Goal: Register for event/course

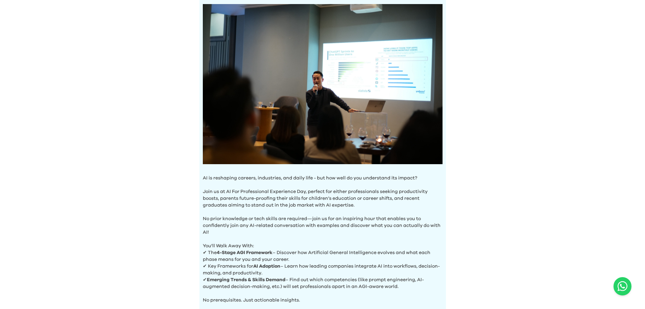
scroll to position [189, 0]
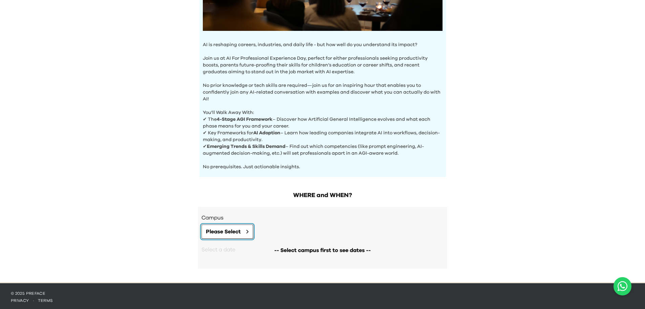
click at [223, 227] on span "Please Select" at bounding box center [223, 231] width 35 height 8
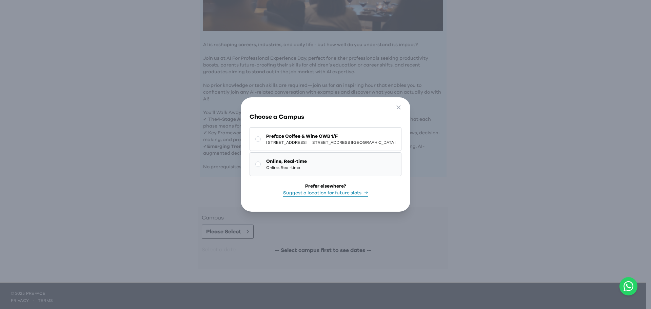
click at [257, 169] on button "Online, Real-time Online, Real-time" at bounding box center [325, 164] width 152 height 24
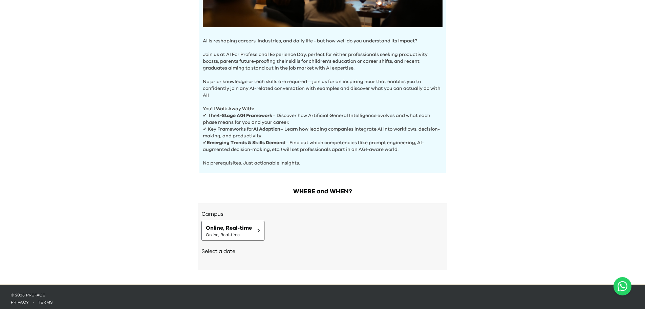
scroll to position [194, 0]
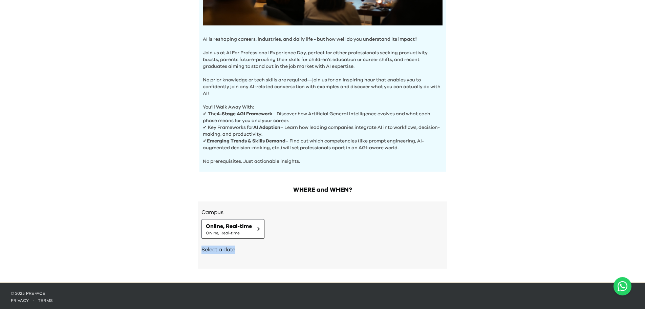
drag, startPoint x: 199, startPoint y: 247, endPoint x: 302, endPoint y: 246, distance: 102.7
click at [302, 246] on div "Campus Online, Real-time Online, Real-time Select a date Need other dates and t…" at bounding box center [322, 234] width 249 height 67
click at [302, 246] on h2 "Select a date" at bounding box center [323, 249] width 243 height 8
click at [156, 229] on div "AI Experience Day AI is reshaping careers, industries, and daily life - but how…" at bounding box center [322, 44] width 645 height 476
click at [235, 222] on span "Online, Real-time" at bounding box center [229, 226] width 46 height 8
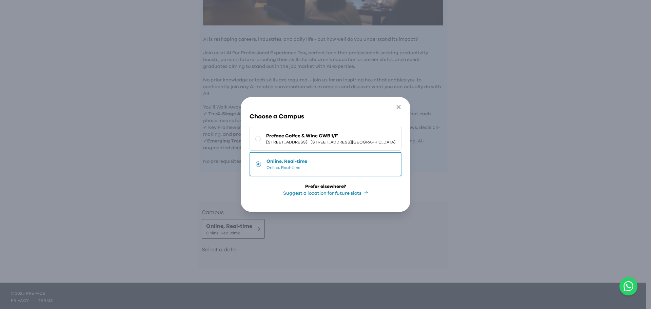
click at [402, 103] on icon "button" at bounding box center [398, 106] width 7 height 7
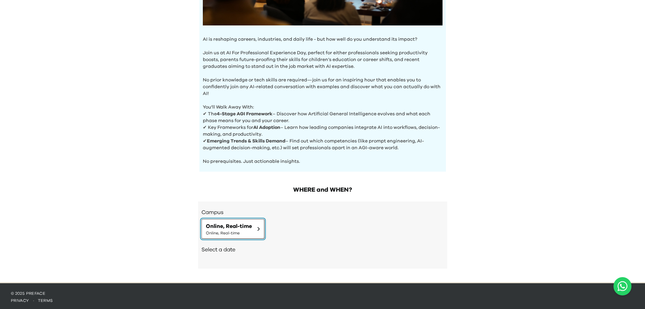
click at [240, 234] on button "Online, Real-time Online, Real-time" at bounding box center [233, 229] width 63 height 20
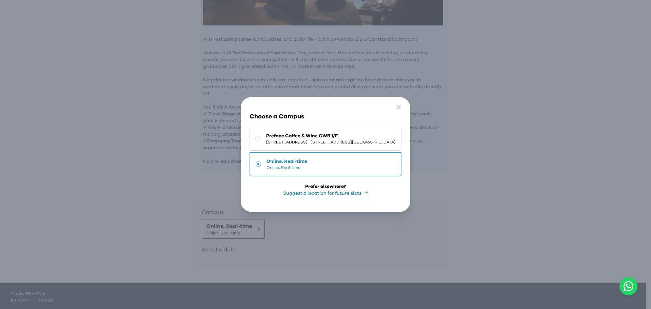
drag, startPoint x: 264, startPoint y: 127, endPoint x: 265, endPoint y: 131, distance: 4.3
click at [264, 128] on button "Preface Coffee & Wine CWB 1/F 1/F, [STREET_ADDRESS] | [STREET_ADDRESS][GEOGRAPH…" at bounding box center [325, 139] width 152 height 24
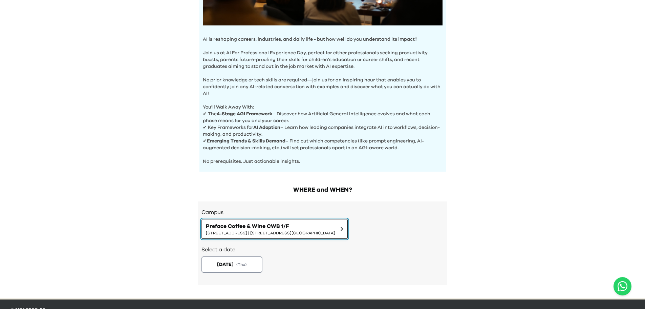
click at [239, 226] on span "Preface Coffee & Wine CWB 1/F" at bounding box center [270, 226] width 129 height 8
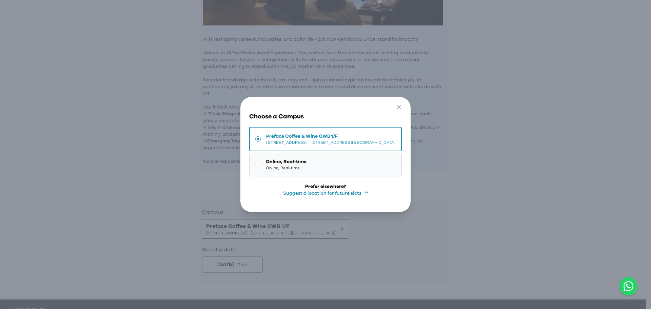
click at [266, 167] on span "Online, Real-time" at bounding box center [286, 167] width 41 height 5
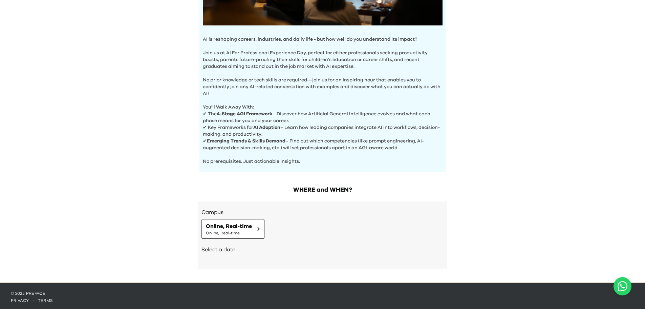
click at [226, 251] on h2 "Select a date" at bounding box center [323, 249] width 243 height 8
click at [243, 216] on div "Campus Online, Real-time Online, Real-time" at bounding box center [323, 223] width 243 height 30
click at [242, 224] on span "Online, Real-time" at bounding box center [229, 226] width 46 height 8
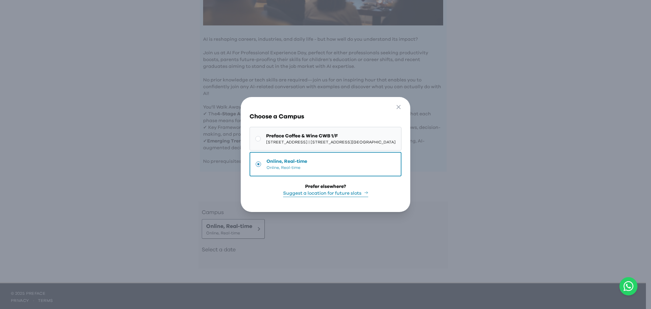
click at [268, 133] on span "Preface Coffee & Wine CWB 1/F" at bounding box center [330, 135] width 129 height 7
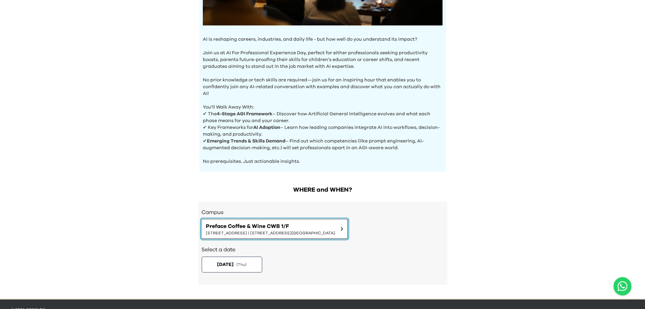
click at [290, 233] on span "[STREET_ADDRESS] | [STREET_ADDRESS][GEOGRAPHIC_DATA]" at bounding box center [270, 232] width 129 height 5
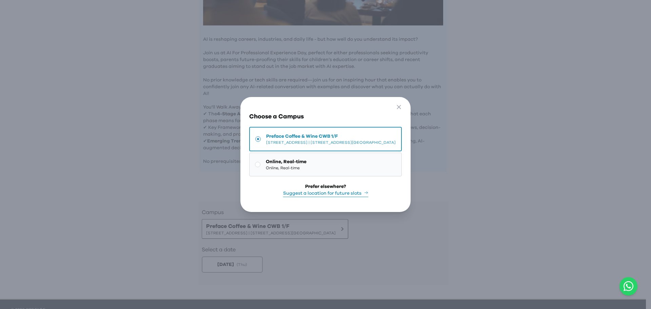
click at [273, 165] on span "Online, Real-time" at bounding box center [286, 167] width 41 height 5
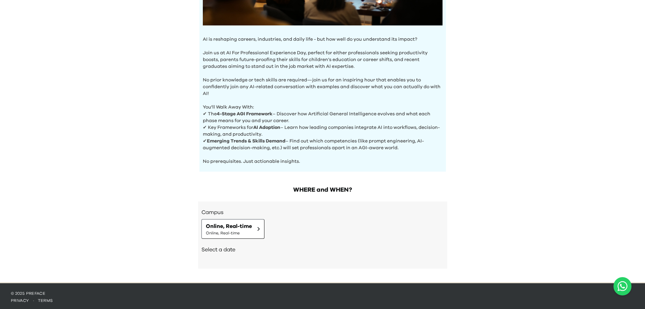
click at [219, 247] on h2 "Select a date" at bounding box center [323, 249] width 243 height 8
click at [217, 230] on span "Online, Real-time" at bounding box center [229, 232] width 46 height 5
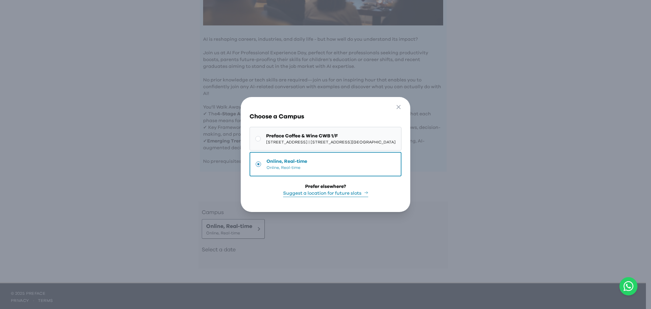
click at [266, 139] on span "[STREET_ADDRESS] | [STREET_ADDRESS][GEOGRAPHIC_DATA]" at bounding box center [330, 141] width 129 height 5
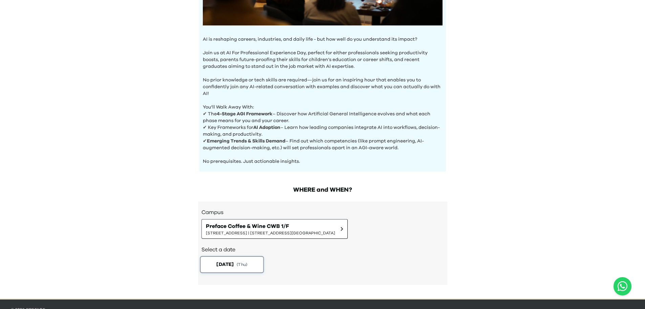
click at [233, 264] on span "[DATE]" at bounding box center [225, 264] width 17 height 7
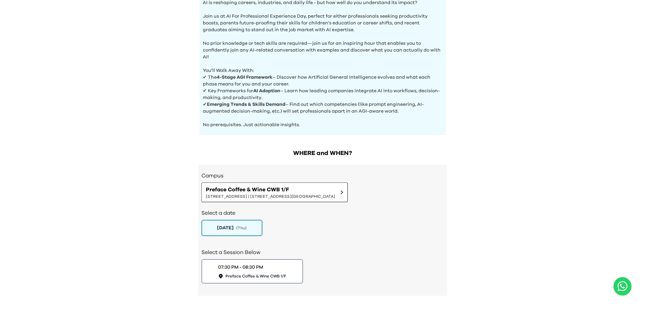
scroll to position [258, 0]
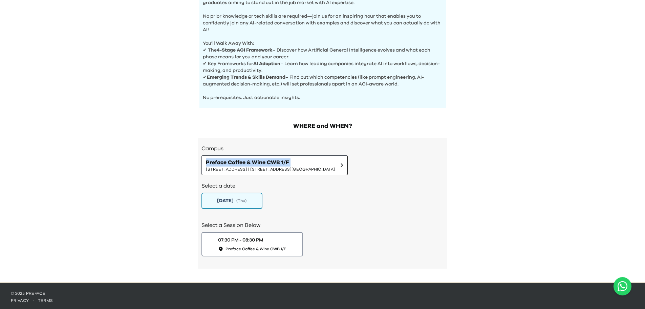
drag, startPoint x: 68, startPoint y: 168, endPoint x: 43, endPoint y: 157, distance: 27.5
click at [45, 159] on div "AI Experience Day AI is reshaping careers, industries, and daily life - but how…" at bounding box center [322, 12] width 645 height 540
click at [43, 157] on div "AI Experience Day AI is reshaping careers, industries, and daily life - but how…" at bounding box center [322, 12] width 645 height 540
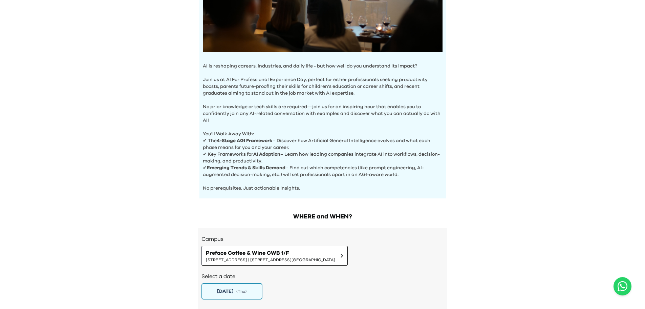
scroll to position [88, 0]
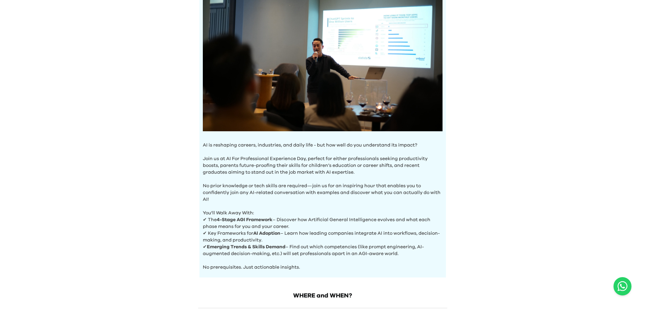
click at [164, 95] on div "AI Experience Day AI is reshaping careers, industries, and daily life - but how…" at bounding box center [322, 182] width 645 height 540
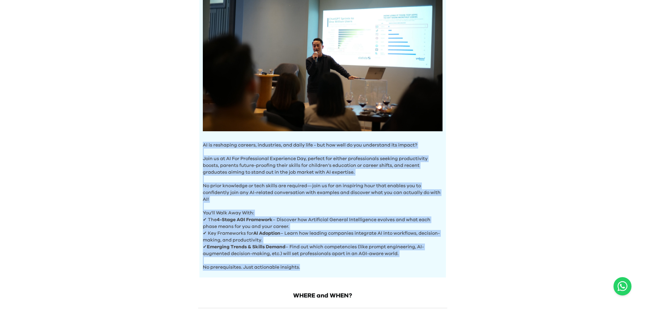
drag, startPoint x: 194, startPoint y: 143, endPoint x: 366, endPoint y: 269, distance: 213.3
click at [366, 270] on div "AI Experience Day AI is reshaping careers, industries, and daily life - but how…" at bounding box center [323, 106] width 260 height 343
click at [366, 269] on div "AI is reshaping careers, industries, and daily life - but how well do you under…" at bounding box center [323, 120] width 247 height 313
drag, startPoint x: 361, startPoint y: 263, endPoint x: 165, endPoint y: 144, distance: 229.3
click at [165, 144] on div "AI Experience Day AI is reshaping careers, industries, and daily life - but how…" at bounding box center [322, 182] width 645 height 540
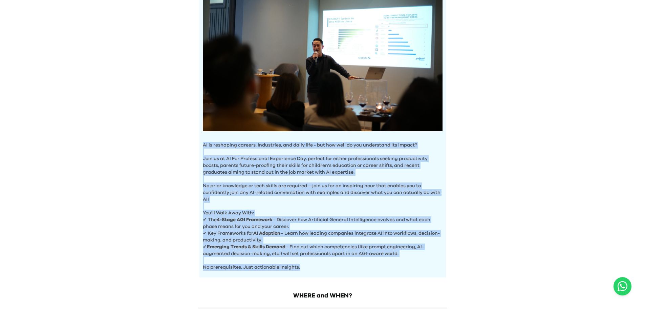
click at [166, 145] on div "AI Experience Day AI is reshaping careers, industries, and daily life - but how…" at bounding box center [322, 182] width 645 height 540
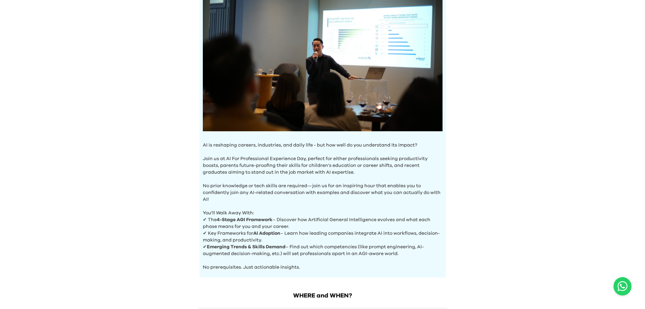
drag, startPoint x: 530, startPoint y: 133, endPoint x: 523, endPoint y: 126, distance: 10.1
click at [529, 134] on div "AI Experience Day AI is reshaping careers, industries, and daily life - but how…" at bounding box center [322, 182] width 645 height 540
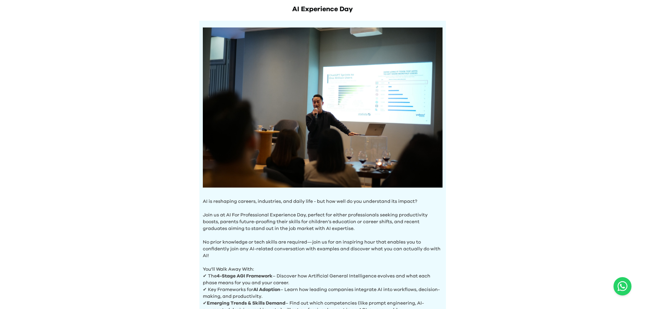
scroll to position [0, 0]
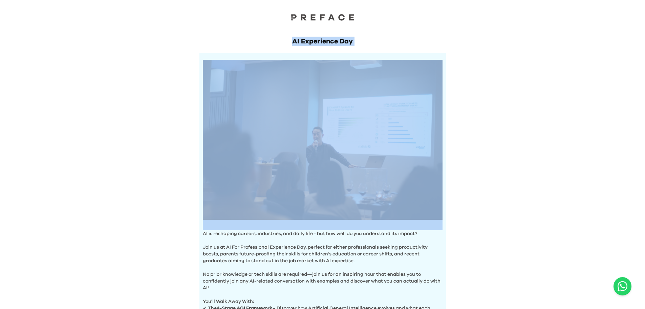
drag, startPoint x: 250, startPoint y: 43, endPoint x: 386, endPoint y: 71, distance: 138.8
click at [404, 49] on div "AI Experience Day AI is reshaping careers, industries, and daily life - but how…" at bounding box center [323, 194] width 260 height 343
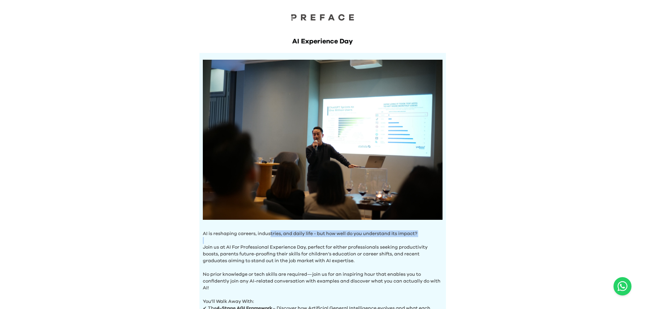
drag, startPoint x: 270, startPoint y: 233, endPoint x: 418, endPoint y: 237, distance: 147.8
click at [418, 237] on div "AI is reshaping careers, industries, and daily life - but how well do you under…" at bounding box center [323, 209] width 247 height 313
click at [418, 237] on p "Join us at AI For Professional Experience Day, perfect for either professionals…" at bounding box center [323, 250] width 240 height 27
drag, startPoint x: 447, startPoint y: 236, endPoint x: 210, endPoint y: 228, distance: 237.3
click at [210, 228] on div "AI Experience Day AI is reshaping careers, industries, and daily life - but how…" at bounding box center [323, 194] width 260 height 343
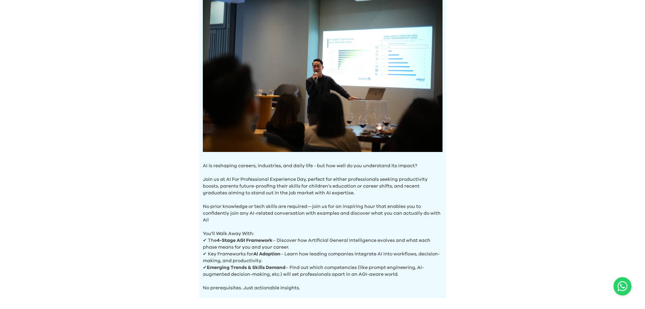
click at [210, 203] on p "No prior knowledge or tech skills are required—join us for an inspiring hour th…" at bounding box center [323, 209] width 240 height 27
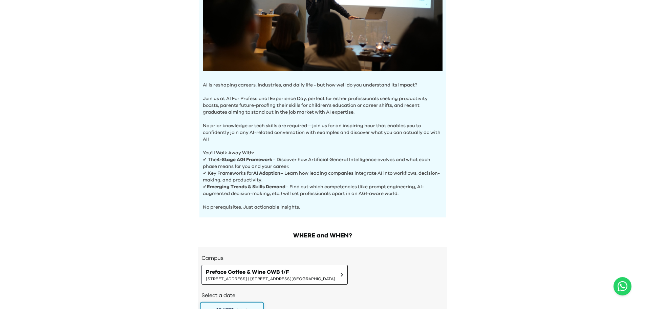
scroll to position [258, 0]
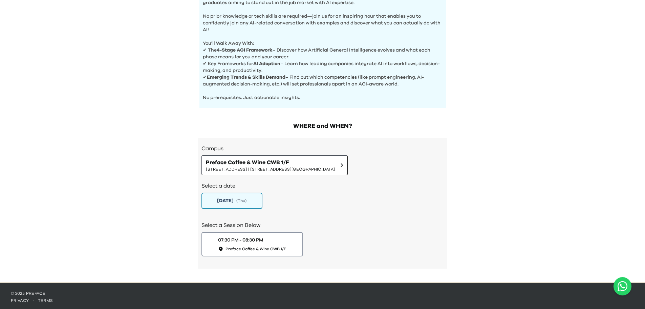
click at [566, 219] on div "AI Experience Day AI is reshaping careers, industries, and daily life - but how…" at bounding box center [322, 12] width 645 height 540
